Goal: Task Accomplishment & Management: Use online tool/utility

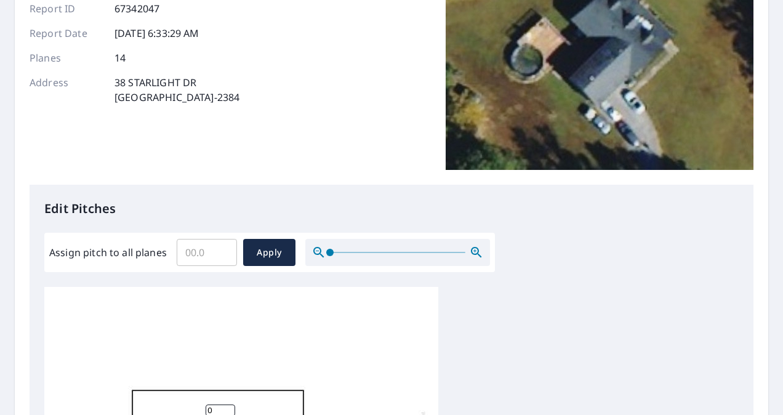
scroll to position [169, 0]
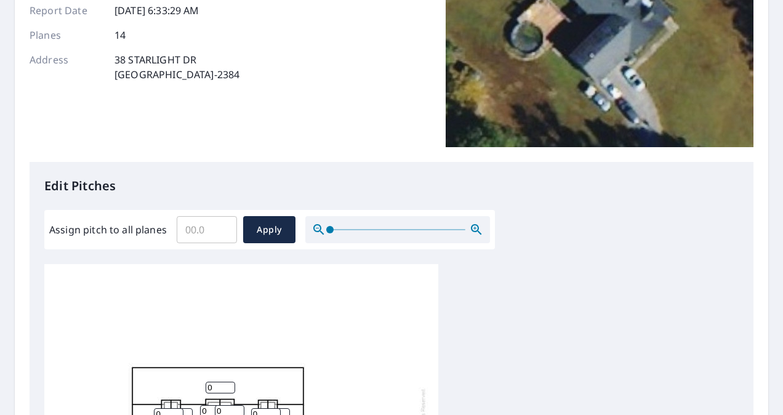
click at [203, 230] on input "Assign pitch to all planes" at bounding box center [207, 229] width 60 height 34
type input "8"
click at [268, 236] on span "Apply" at bounding box center [269, 229] width 33 height 15
type input "8"
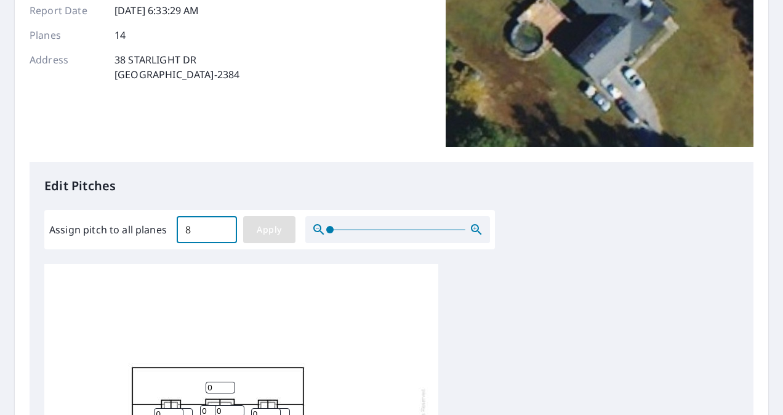
type input "8"
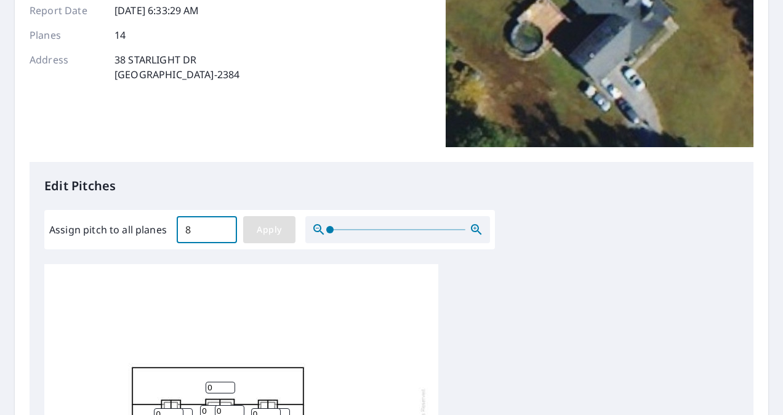
type input "8"
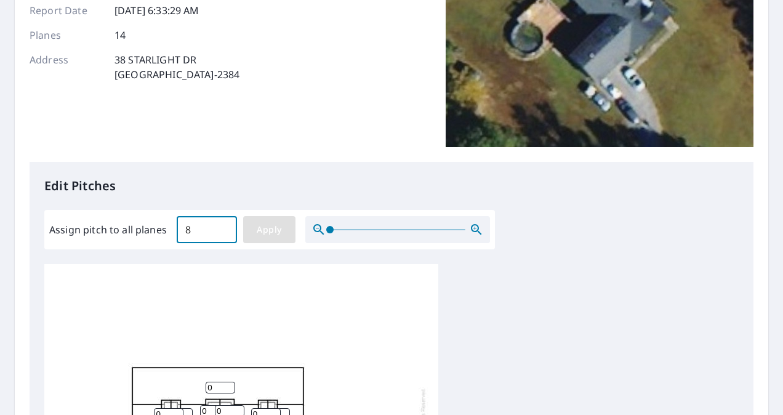
type input "8"
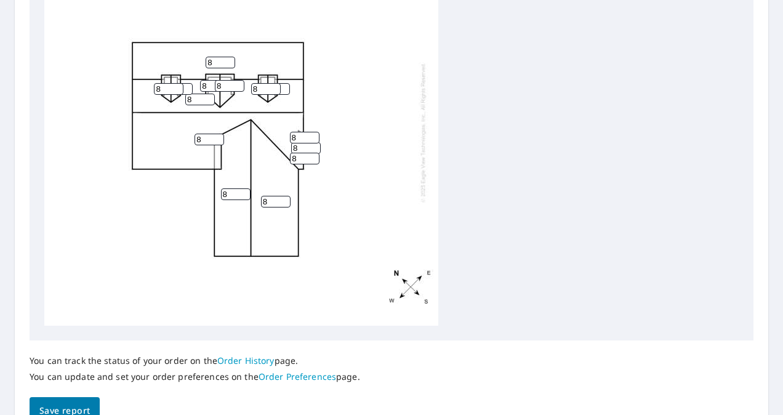
scroll to position [559, 0]
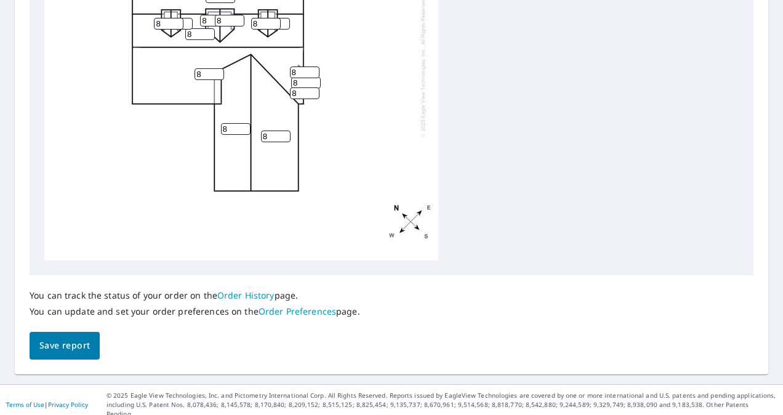
click at [77, 338] on span "Save report" at bounding box center [64, 345] width 50 height 15
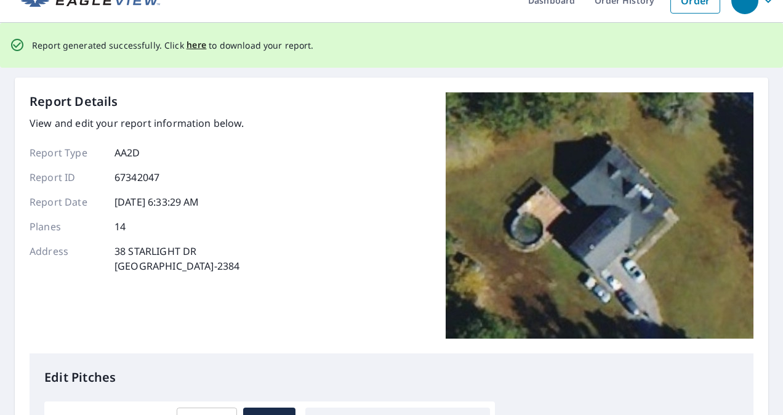
scroll to position [0, 0]
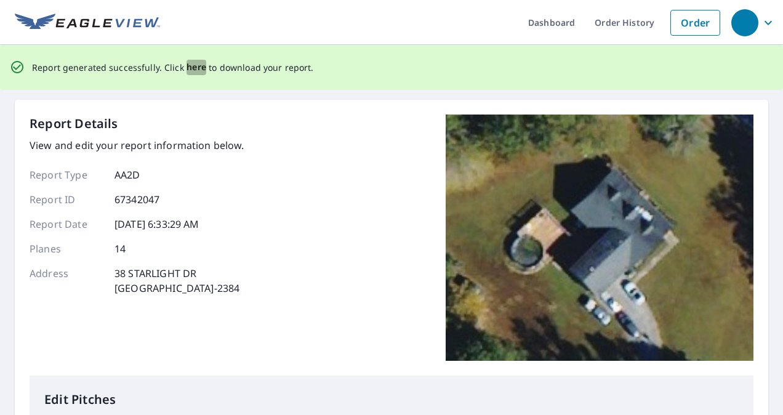
click at [195, 66] on span "here" at bounding box center [197, 67] width 20 height 15
